Goal: Information Seeking & Learning: Understand process/instructions

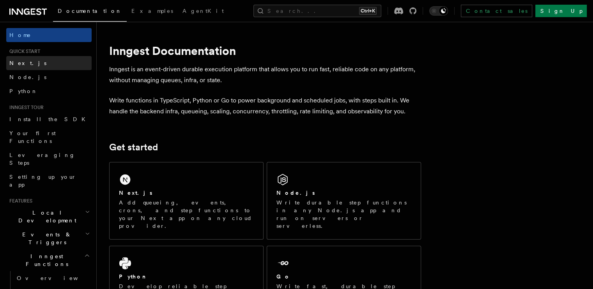
click at [35, 59] on link "Next.js" at bounding box center [48, 63] width 85 height 14
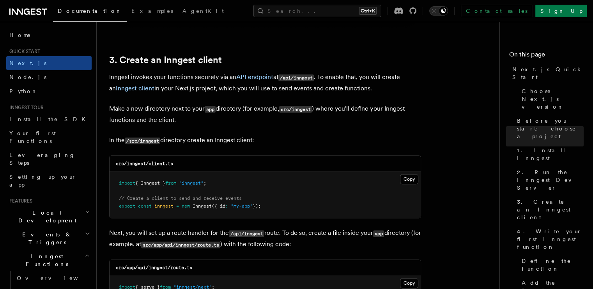
scroll to position [897, 0]
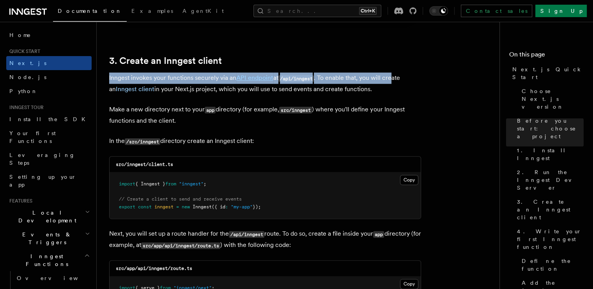
drag, startPoint x: 105, startPoint y: 77, endPoint x: 395, endPoint y: 74, distance: 290.2
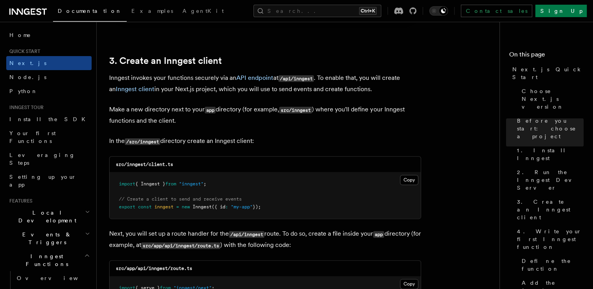
click at [410, 177] on button "Copy Copied" at bounding box center [409, 180] width 18 height 10
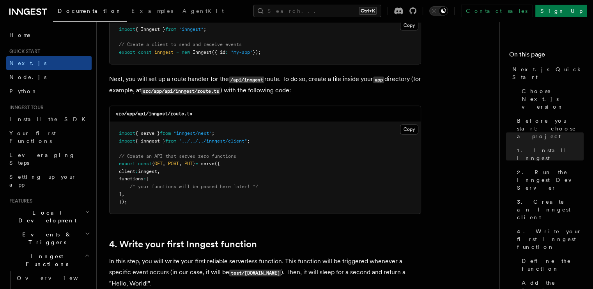
scroll to position [1053, 0]
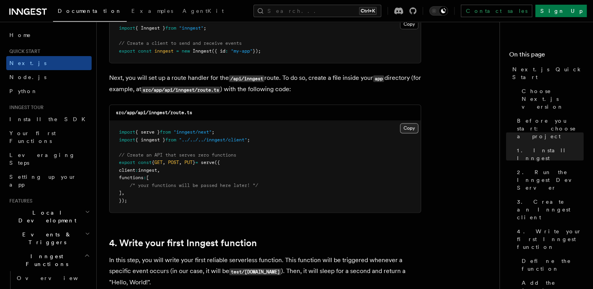
click at [406, 128] on button "Copy Copied" at bounding box center [409, 128] width 18 height 10
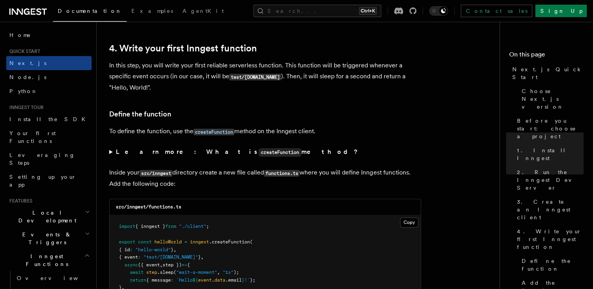
scroll to position [1404, 0]
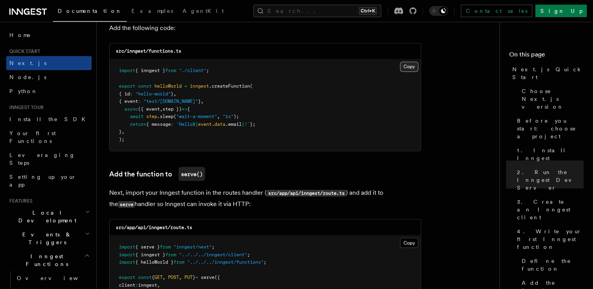
click at [405, 65] on button "Copy Copied" at bounding box center [409, 67] width 18 height 10
